Goal: Task Accomplishment & Management: Use online tool/utility

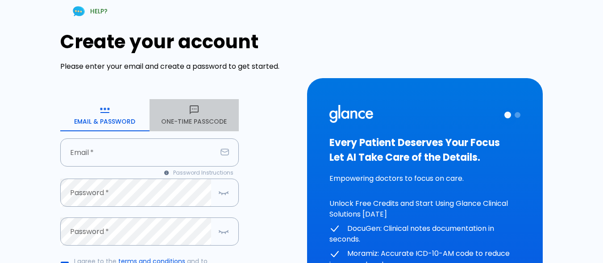
click at [196, 116] on button "One-Time Passcode" at bounding box center [194, 115] width 89 height 32
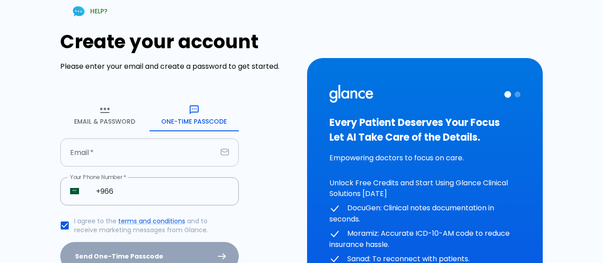
click at [131, 151] on input "text" at bounding box center [138, 152] width 157 height 28
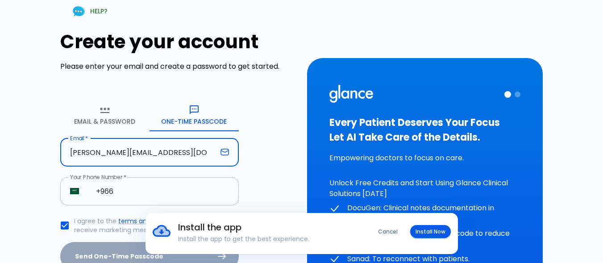
type input "[PERSON_NAME][EMAIL_ADDRESS][DOMAIN_NAME]"
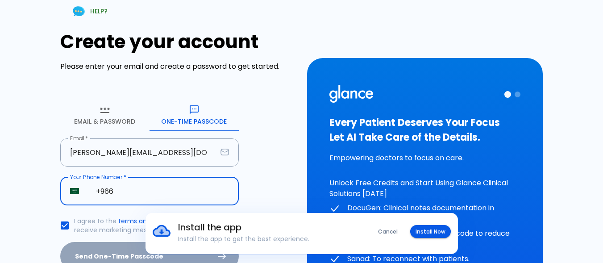
click at [155, 189] on input "+966" at bounding box center [162, 191] width 153 height 28
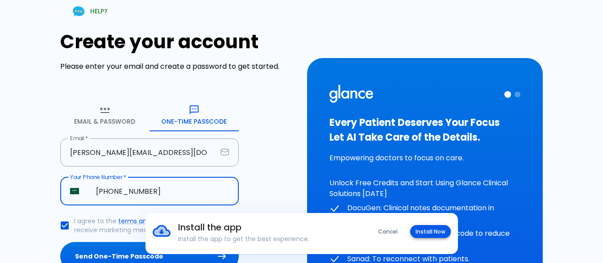
type input "[PHONE_NUMBER]"
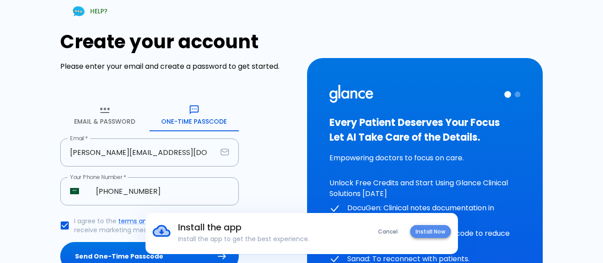
click at [435, 234] on button "Install Now" at bounding box center [431, 231] width 41 height 13
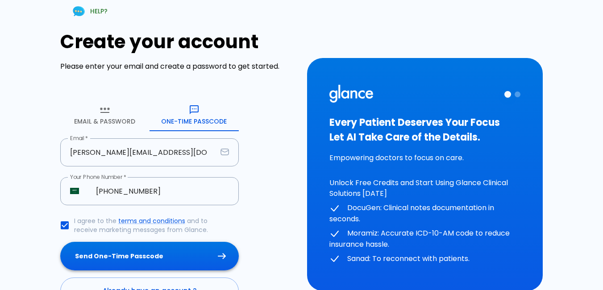
click at [179, 256] on button "Send One-Time Passcode" at bounding box center [149, 256] width 179 height 29
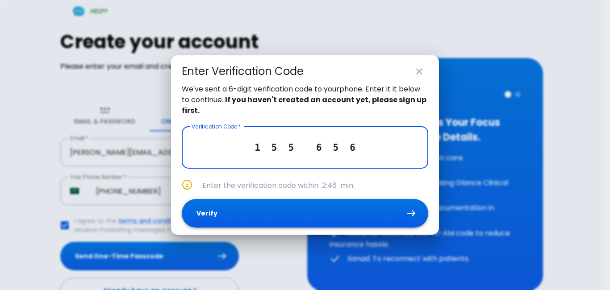
type input "1 5 5 6 5 6"
click at [260, 226] on button "Verify" at bounding box center [305, 213] width 247 height 29
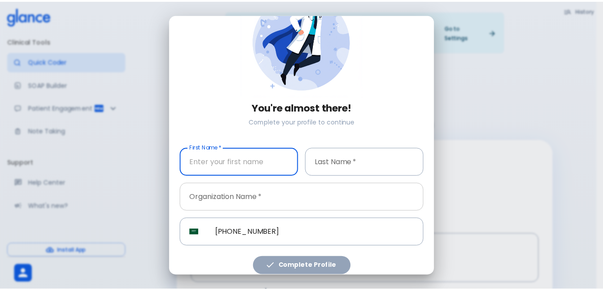
scroll to position [54, 0]
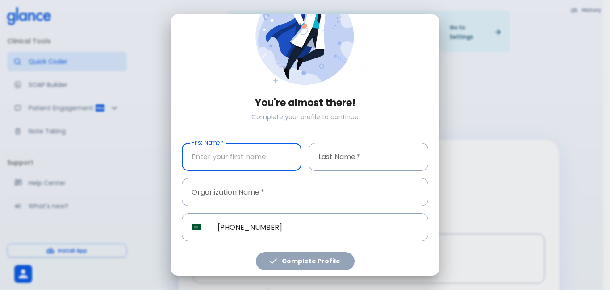
click at [237, 153] on input "text" at bounding box center [242, 157] width 120 height 28
type input "n"
type input "[PERSON_NAME]"
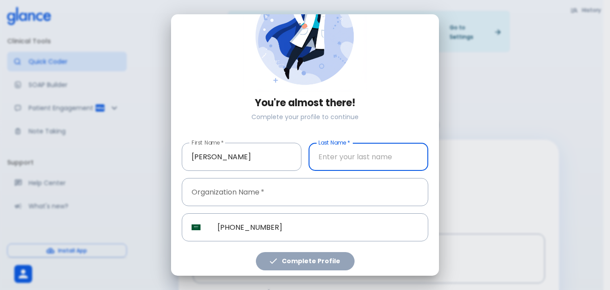
click at [357, 159] on input "text" at bounding box center [369, 157] width 120 height 28
type input "[PERSON_NAME]"
click at [235, 189] on input "text" at bounding box center [305, 192] width 247 height 28
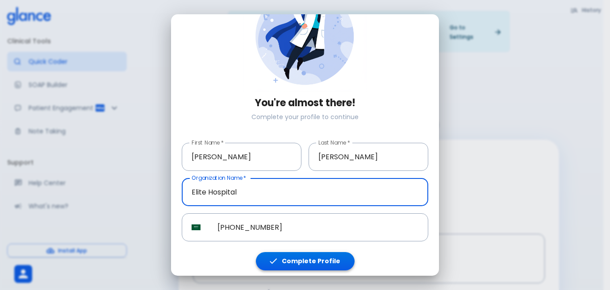
type input "Elite Hospital"
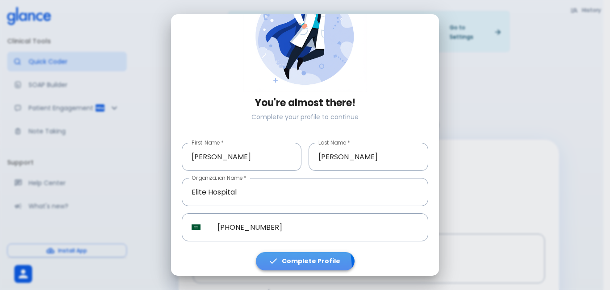
click at [263, 263] on button "Complete Profile" at bounding box center [305, 261] width 99 height 18
click at [264, 263] on button "Complete Profile" at bounding box center [305, 261] width 99 height 18
click at [307, 252] on button "Complete Profile" at bounding box center [305, 261] width 99 height 18
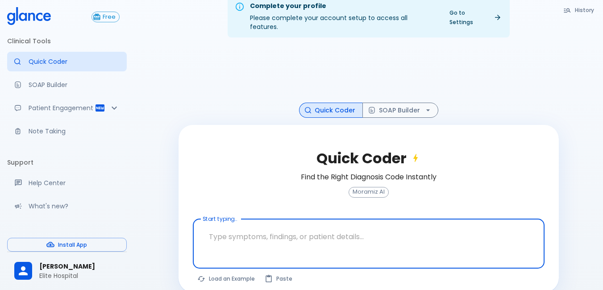
scroll to position [21, 0]
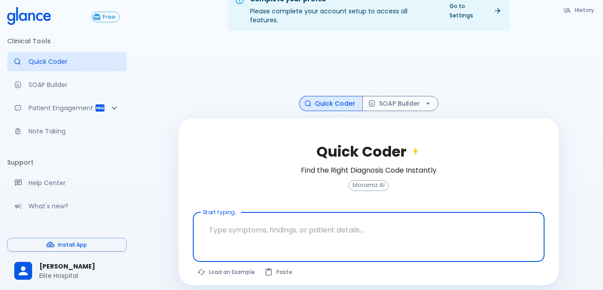
click at [267, 228] on textarea at bounding box center [368, 230] width 339 height 28
click at [267, 227] on textarea at bounding box center [368, 230] width 339 height 28
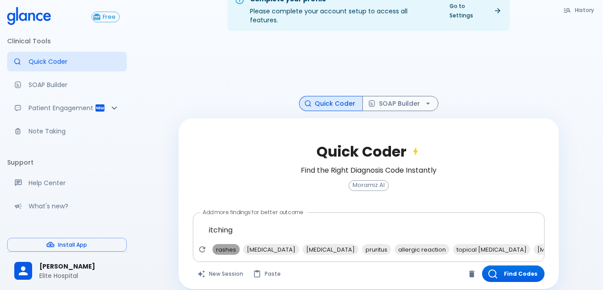
click at [222, 245] on span "rashes" at bounding box center [226, 250] width 27 height 10
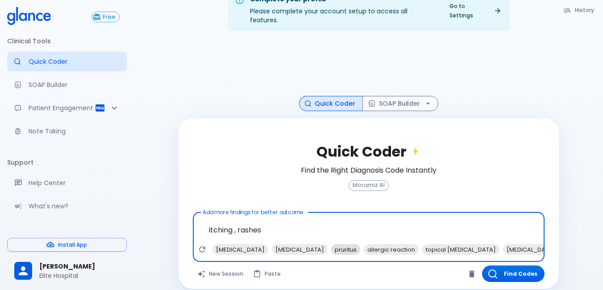
click at [272, 245] on span "[MEDICAL_DATA]" at bounding box center [300, 250] width 56 height 10
drag, startPoint x: 352, startPoint y: 227, endPoint x: 153, endPoint y: 222, distance: 198.4
click at [153, 222] on div "Complete your profile Please complete your account setup to access all features…" at bounding box center [368, 140] width 469 height 322
click at [268, 245] on span "[MEDICAL_DATA]" at bounding box center [241, 250] width 56 height 10
click at [339, 245] on span "redness" at bounding box center [346, 250] width 31 height 10
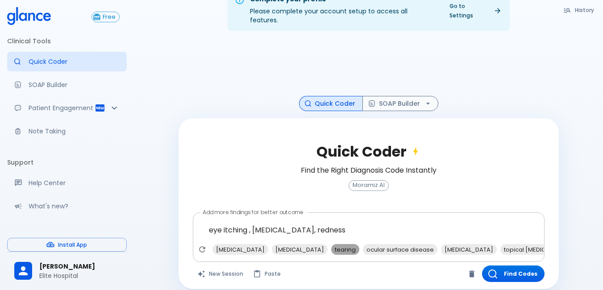
click at [348, 245] on span "tearing" at bounding box center [345, 250] width 28 height 10
click at [429, 245] on span "[MEDICAL_DATA]" at bounding box center [438, 250] width 56 height 10
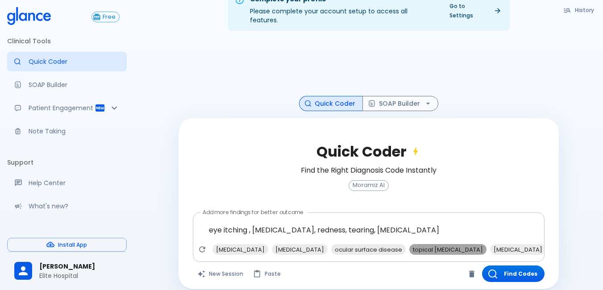
click at [452, 245] on span "topical [MEDICAL_DATA]" at bounding box center [448, 250] width 77 height 10
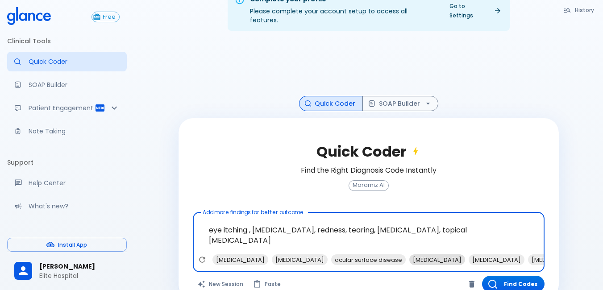
click at [430, 255] on span "[MEDICAL_DATA]" at bounding box center [438, 260] width 56 height 10
type textarea "eye itching , [MEDICAL_DATA], redness, tearing, [MEDICAL_DATA], topical [MEDICA…"
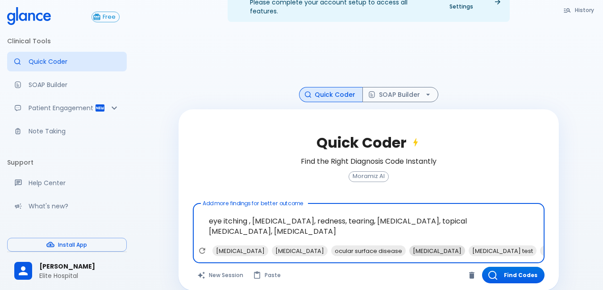
scroll to position [33, 0]
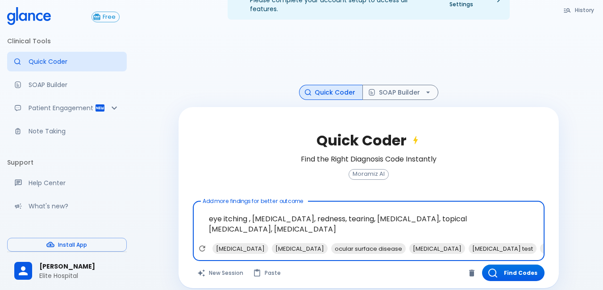
click at [346, 252] on div "eye itching , [MEDICAL_DATA], redness, tearing, [MEDICAL_DATA], topical [MEDICA…" at bounding box center [369, 231] width 352 height 60
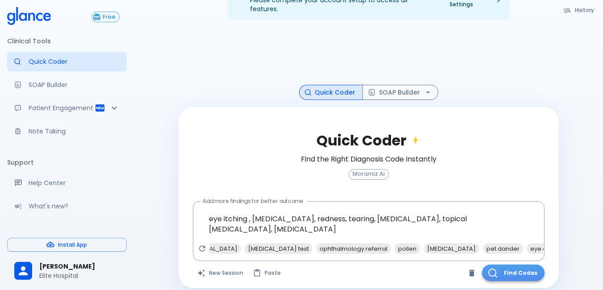
click at [511, 263] on button "Find Codes" at bounding box center [513, 273] width 63 height 17
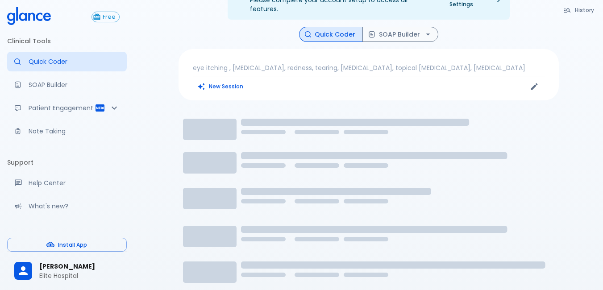
scroll to position [21, 0]
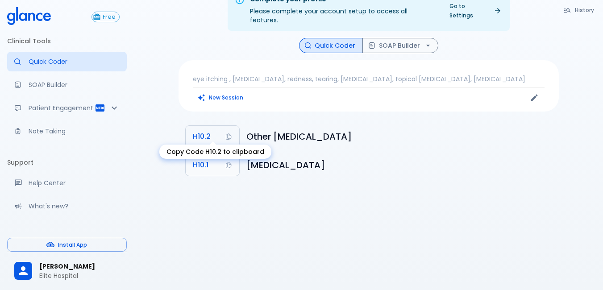
click at [220, 135] on button "H10.2" at bounding box center [213, 136] width 54 height 21
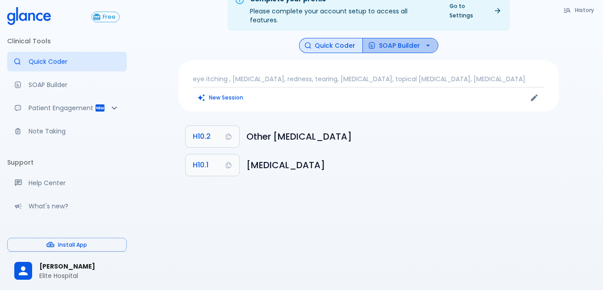
click at [378, 38] on button "SOAP Builder" at bounding box center [401, 46] width 76 height 16
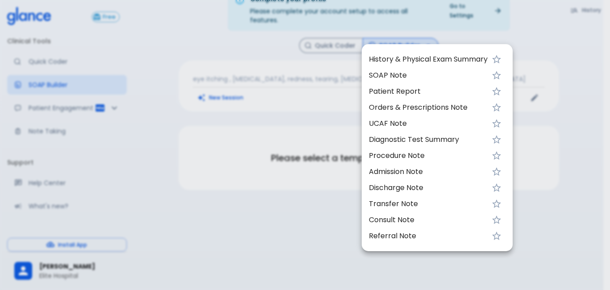
click at [399, 121] on span "UCAF Note" at bounding box center [428, 123] width 119 height 11
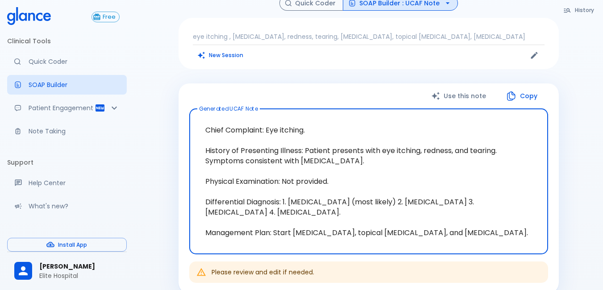
scroll to position [111, 0]
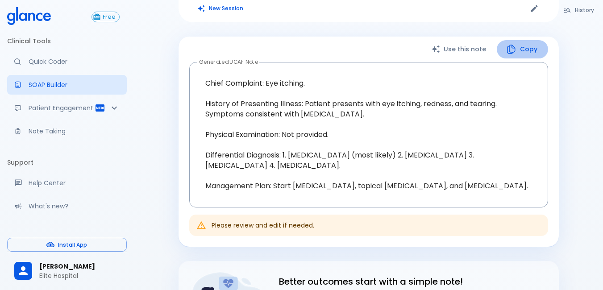
click at [504, 40] on button "Copy" at bounding box center [522, 49] width 51 height 18
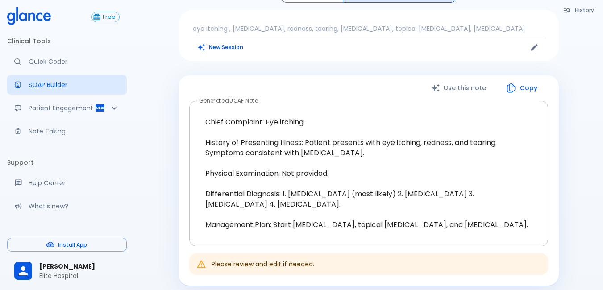
scroll to position [0, 0]
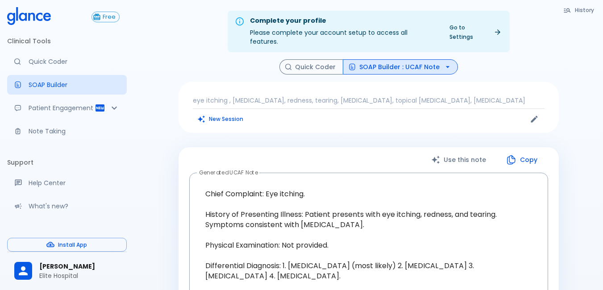
click at [356, 63] on icon "button" at bounding box center [352, 66] width 7 height 7
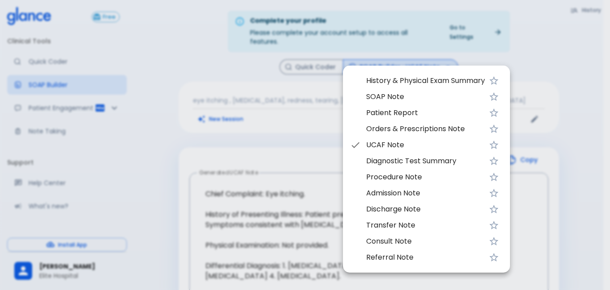
click at [415, 77] on span "History & Physical Exam Summary" at bounding box center [425, 80] width 119 height 11
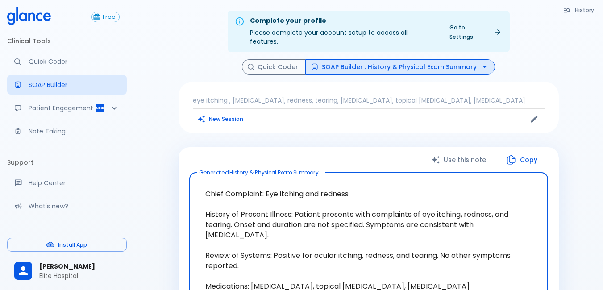
click at [410, 59] on button "SOAP Builder : History & Physical Exam Summary" at bounding box center [401, 67] width 190 height 16
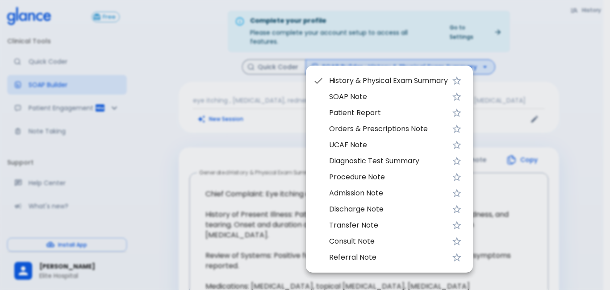
click at [369, 113] on span "Patient Report" at bounding box center [388, 113] width 119 height 11
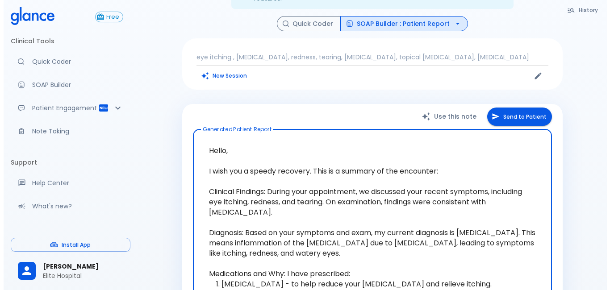
scroll to position [88, 0]
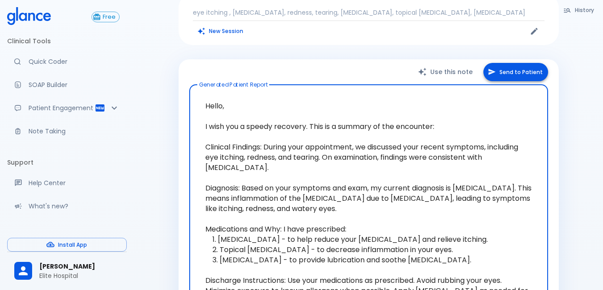
click at [521, 65] on button "Send to Patient" at bounding box center [516, 72] width 65 height 18
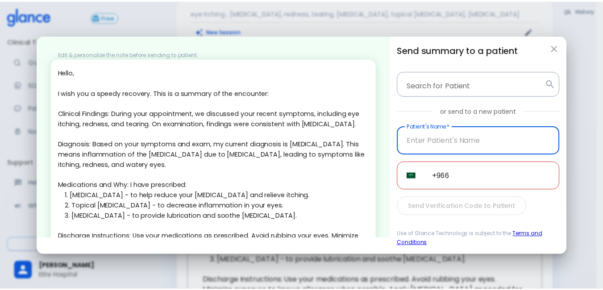
scroll to position [89, 0]
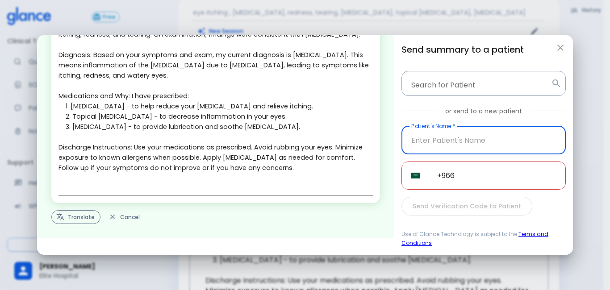
click at [72, 220] on button "Translate" at bounding box center [75, 217] width 49 height 14
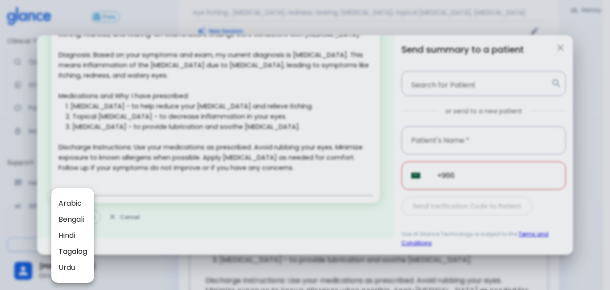
click at [214, 176] on div at bounding box center [305, 145] width 610 height 290
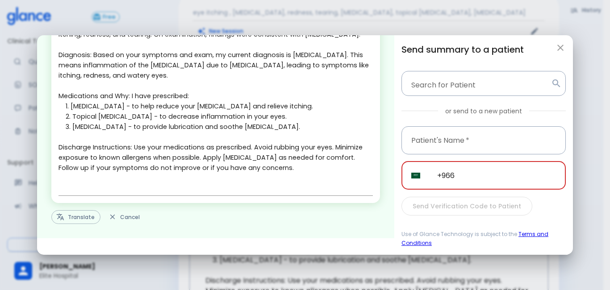
click at [471, 173] on input "+966" at bounding box center [496, 176] width 138 height 28
click at [561, 53] on button "button" at bounding box center [561, 48] width 18 height 18
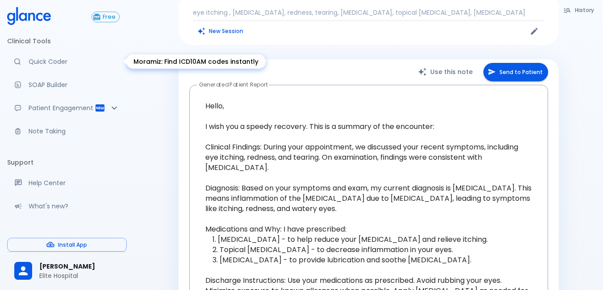
click at [52, 61] on p "Quick Coder" at bounding box center [74, 61] width 91 height 9
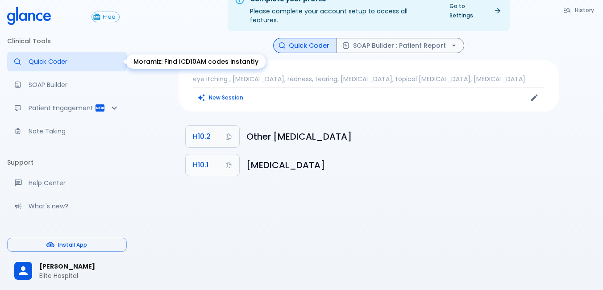
scroll to position [21, 0]
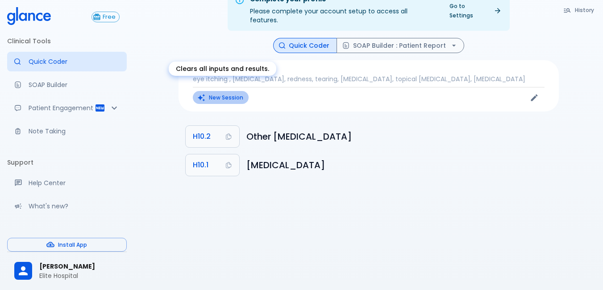
click at [231, 91] on button "New Session" at bounding box center [221, 97] width 56 height 13
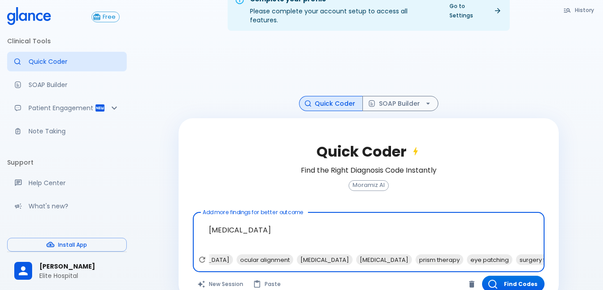
scroll to position [0, 157]
type textarea "[MEDICAL_DATA]"
